Goal: Information Seeking & Learning: Learn about a topic

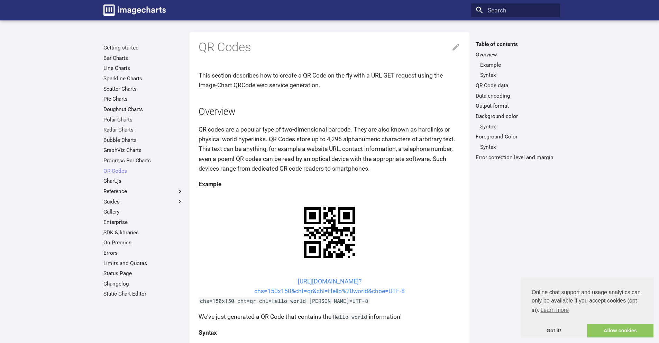
click at [303, 283] on link "[URL][DOMAIN_NAME]? chs=150x150&cht=qr&chl=Hello%20world&choe=UTF-8" at bounding box center [329, 286] width 151 height 17
drag, startPoint x: 341, startPoint y: 282, endPoint x: 314, endPoint y: 290, distance: 28.9
click at [314, 290] on link "[URL][DOMAIN_NAME]? chs=150x150&cht=qr&chl=Hello%20world&choe=UTF-8" at bounding box center [329, 286] width 151 height 17
